Goal: Information Seeking & Learning: Learn about a topic

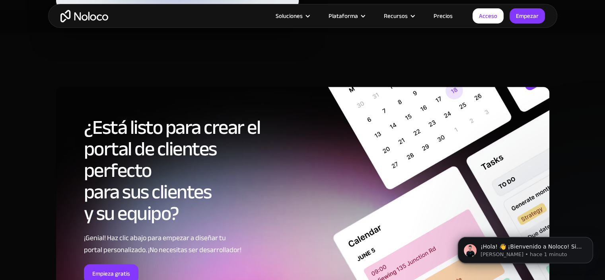
scroll to position [4097, 0]
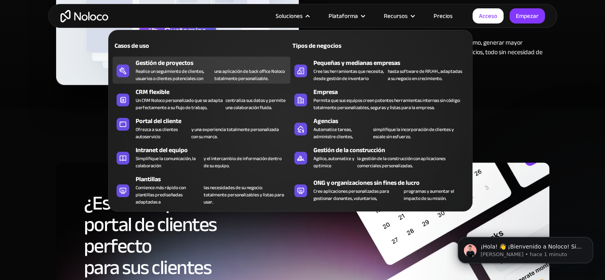
click at [181, 75] on font "Realice un seguimiento de clientes, usuarios o clientes potenciales con" at bounding box center [170, 75] width 68 height 16
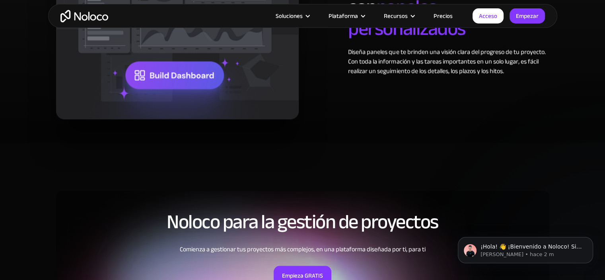
scroll to position [1313, 0]
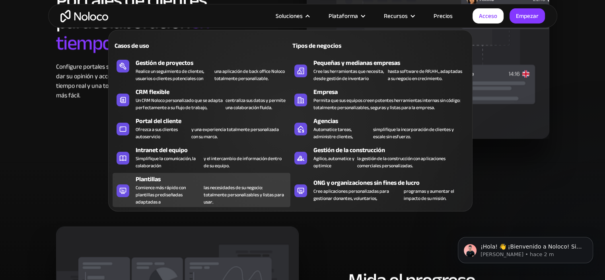
click at [147, 192] on font "Comience más rápido con plantillas prediseñadas adaptadas a" at bounding box center [161, 194] width 50 height 23
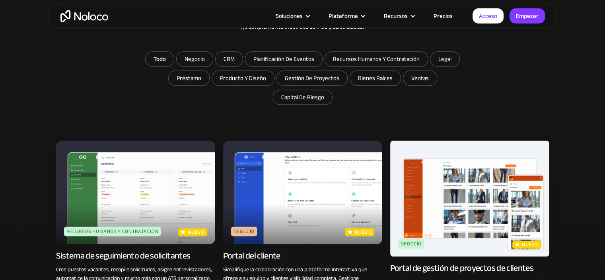
scroll to position [557, 0]
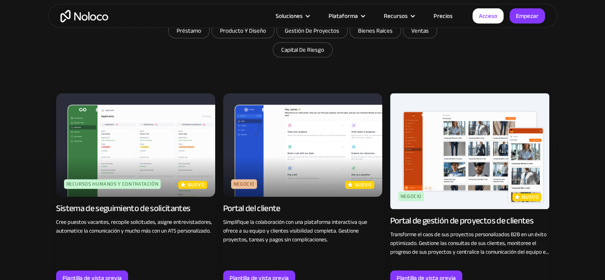
click at [271, 128] on img at bounding box center [302, 144] width 159 height 103
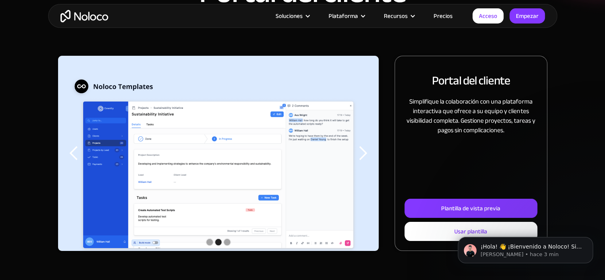
click at [469, 209] on div "¡Hola! 👋 ¡Bienvenido a Noloco! Si tienes alguna pregunta, responde a este mensa…" at bounding box center [525, 212] width 146 height 99
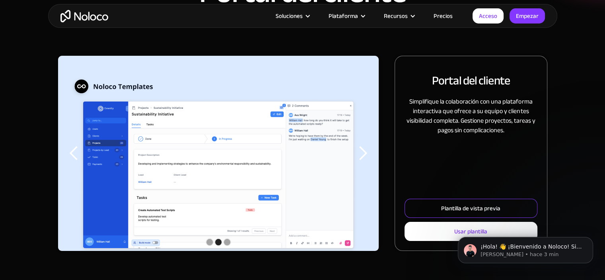
click at [439, 210] on link "Plantilla de vista previa" at bounding box center [470, 207] width 132 height 19
